Goal: Task Accomplishment & Management: Complete application form

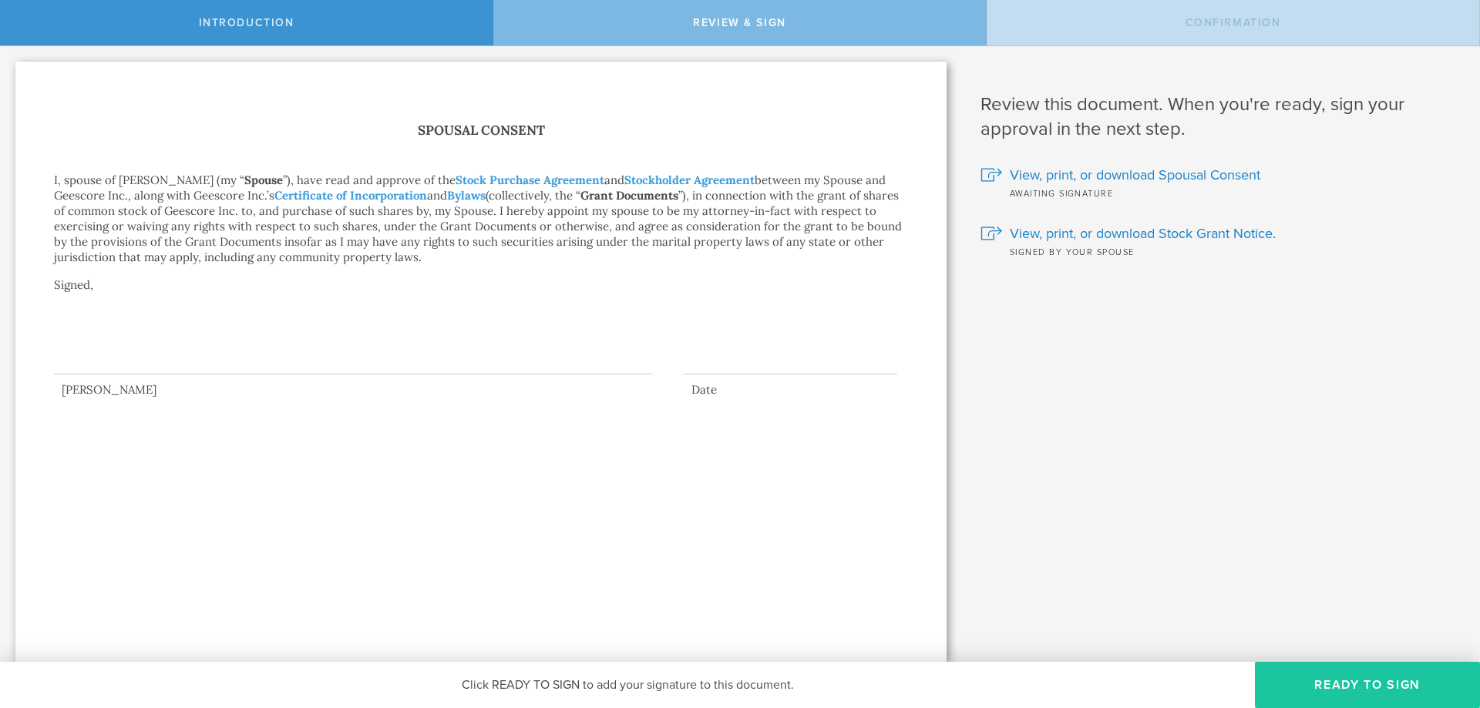
click at [1357, 678] on button "Ready to Sign" at bounding box center [1367, 685] width 225 height 46
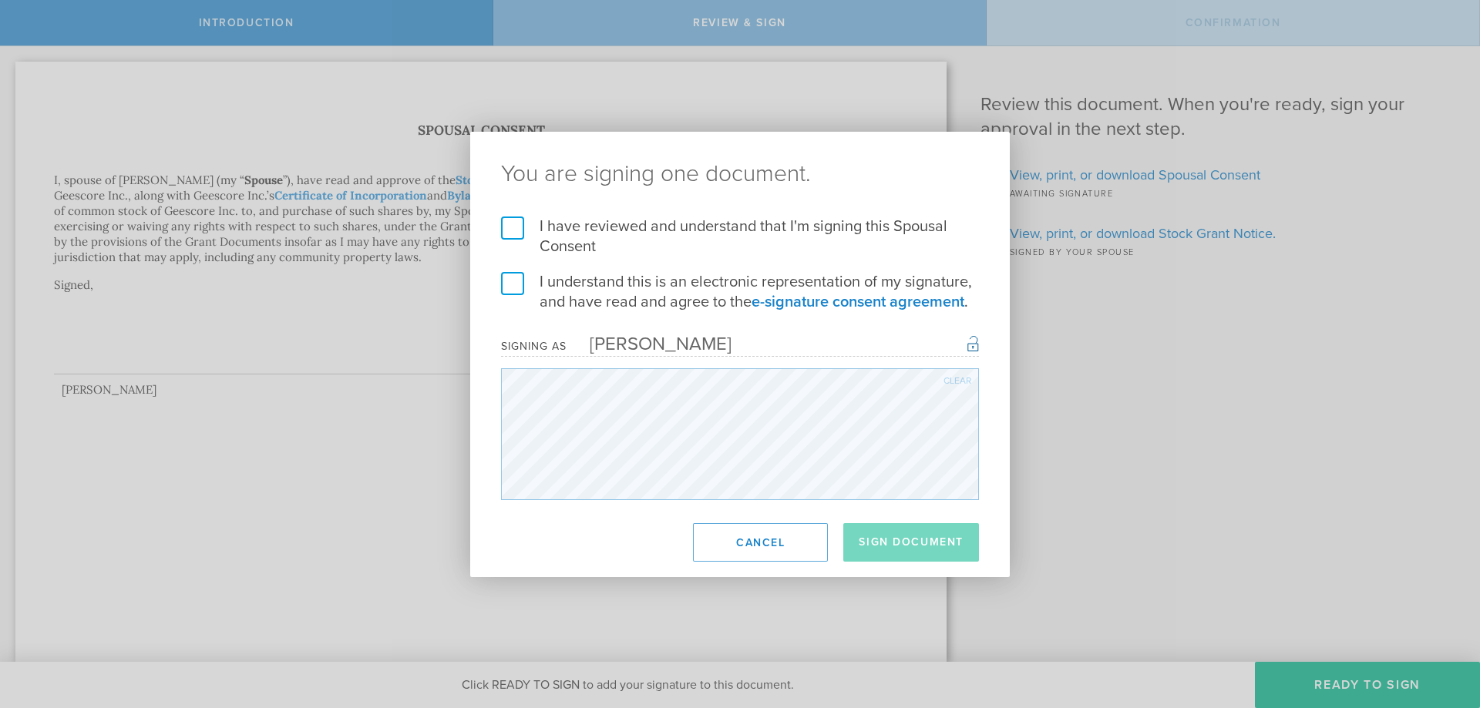
click at [536, 262] on form "I have reviewed and understand that I'm signing this Spousal Consent I understa…" at bounding box center [740, 359] width 478 height 284
click at [534, 224] on label "I have reviewed and understand that I'm signing this Spousal Consent" at bounding box center [740, 237] width 478 height 40
click at [0, 0] on input "I have reviewed and understand that I'm signing this Spousal Consent" at bounding box center [0, 0] width 0 height 0
click at [540, 281] on label "I understand this is an electronic representation of my signature, and have rea…" at bounding box center [740, 292] width 478 height 40
click at [0, 0] on input "I understand this is an electronic representation of my signature, and have rea…" at bounding box center [0, 0] width 0 height 0
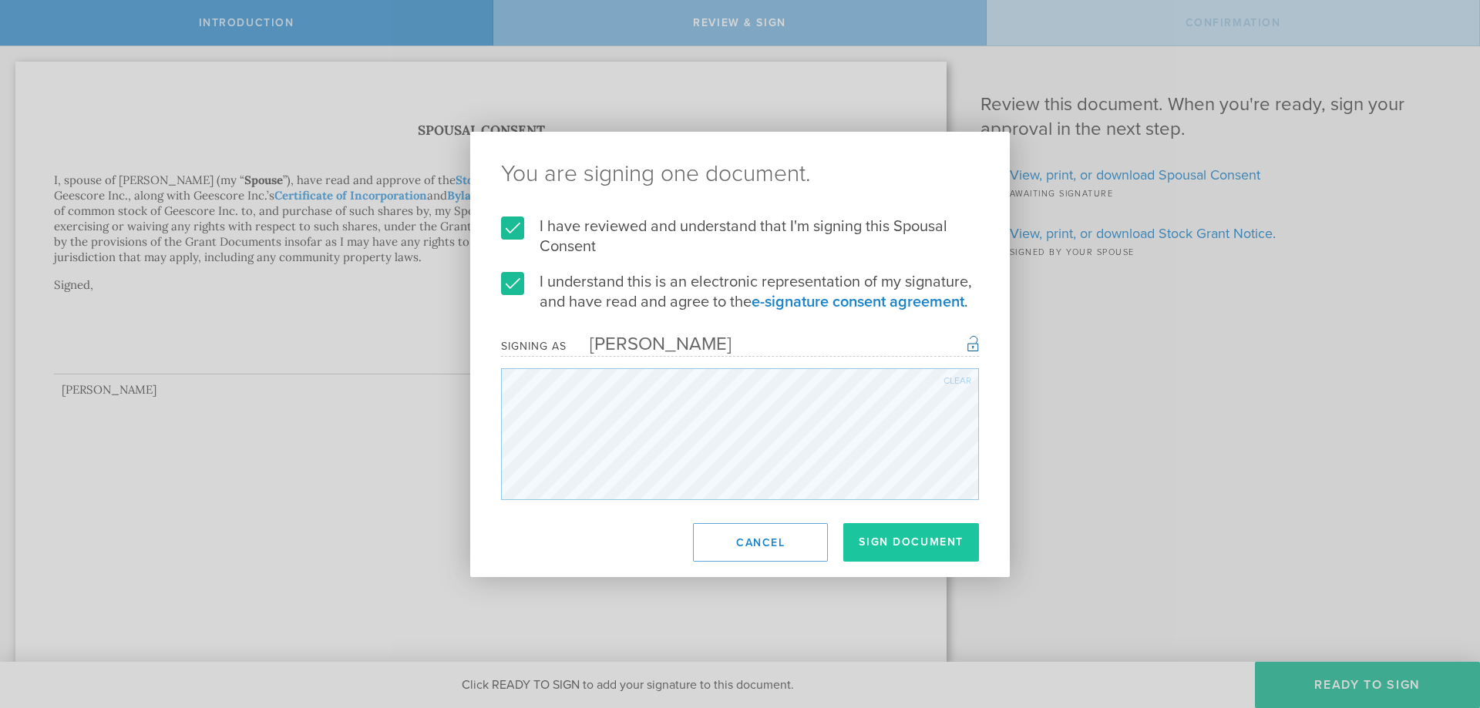
click at [940, 544] on button "Sign Document" at bounding box center [911, 542] width 136 height 39
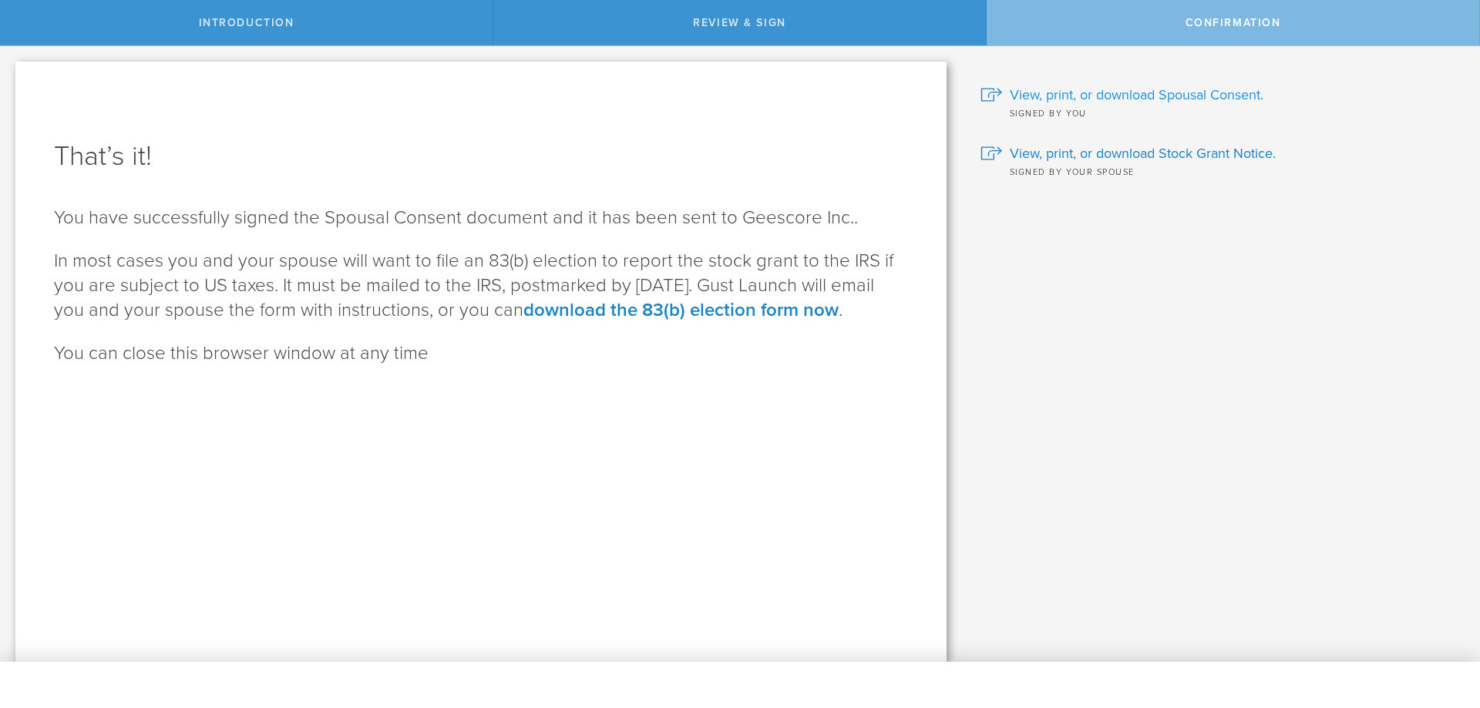
click at [1142, 95] on span "View, print, or download Spousal Consent." at bounding box center [1137, 95] width 254 height 20
